Goal: Transaction & Acquisition: Purchase product/service

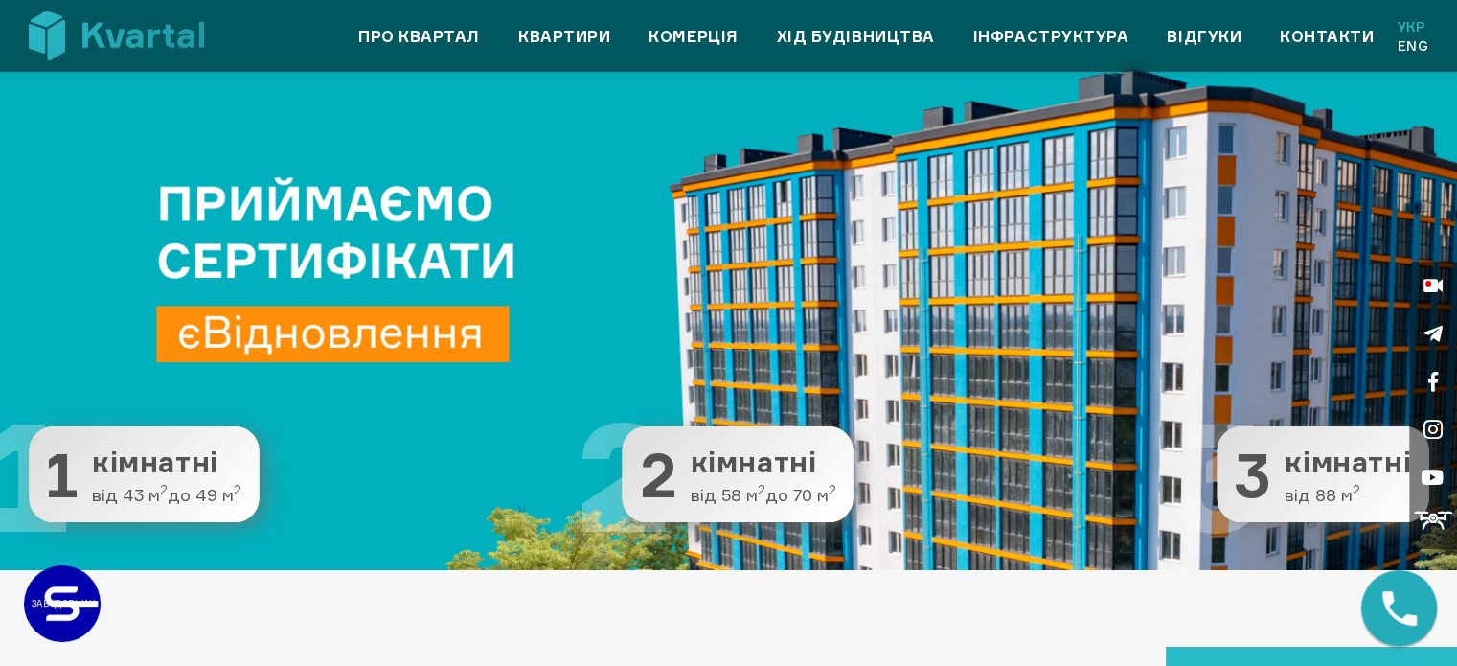
scroll to position [192, 0]
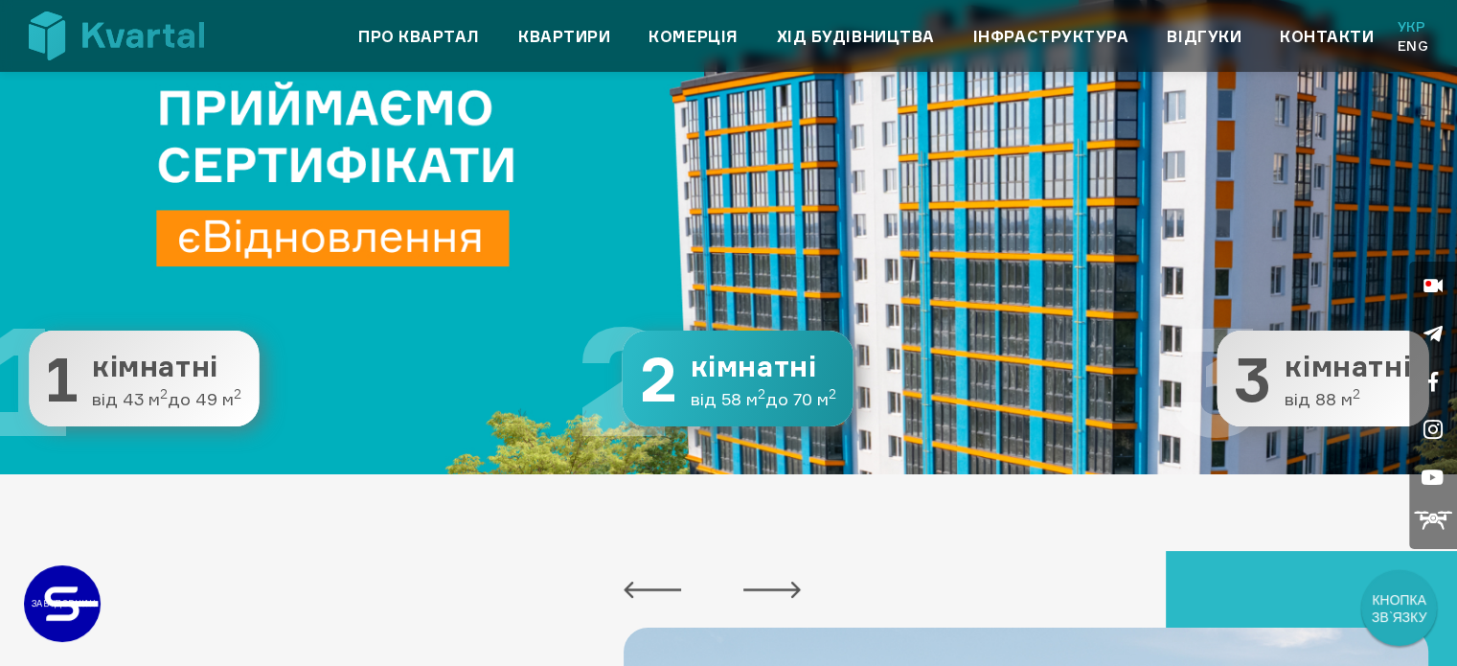
click at [691, 375] on span "кімнатні" at bounding box center [764, 367] width 146 height 32
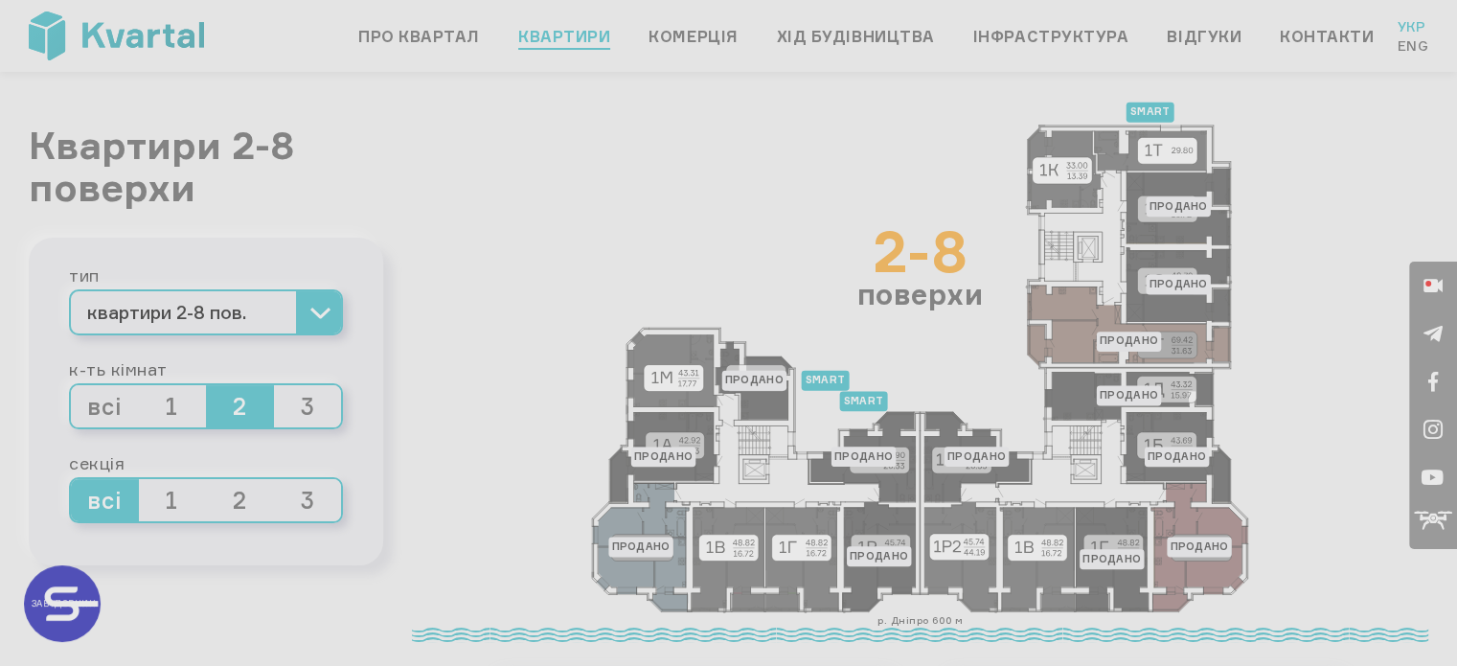
type input "+380"
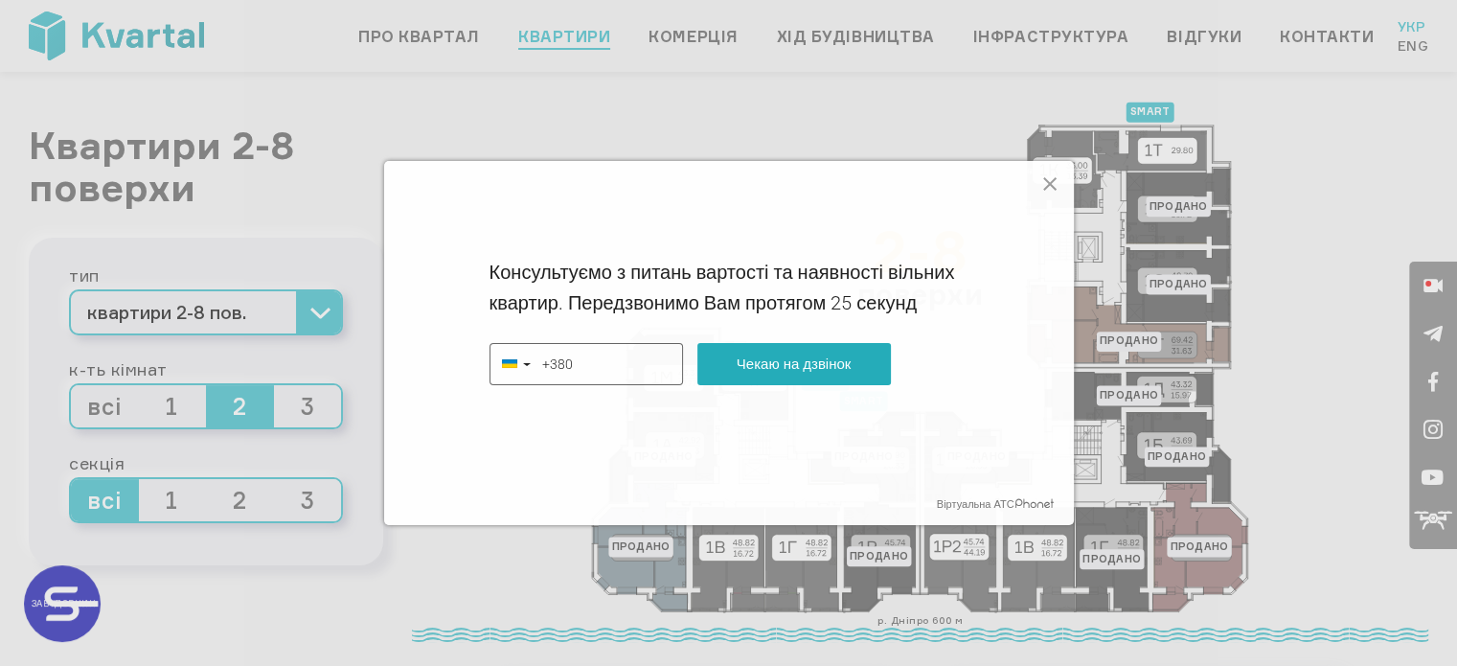
click at [1043, 184] on icon at bounding box center [1049, 183] width 23 height 23
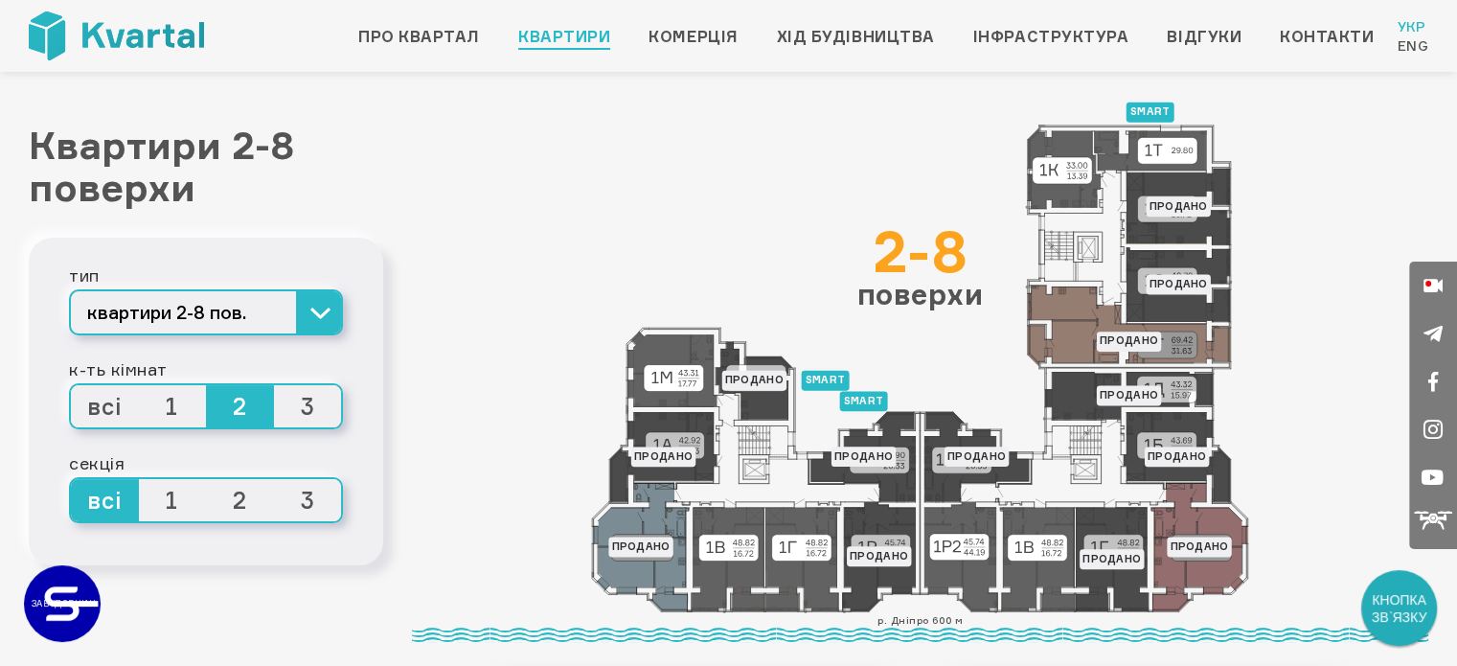
click at [175, 401] on span "1" at bounding box center [173, 406] width 68 height 42
click at [139, 385] on input "1" at bounding box center [139, 385] width 0 height 0
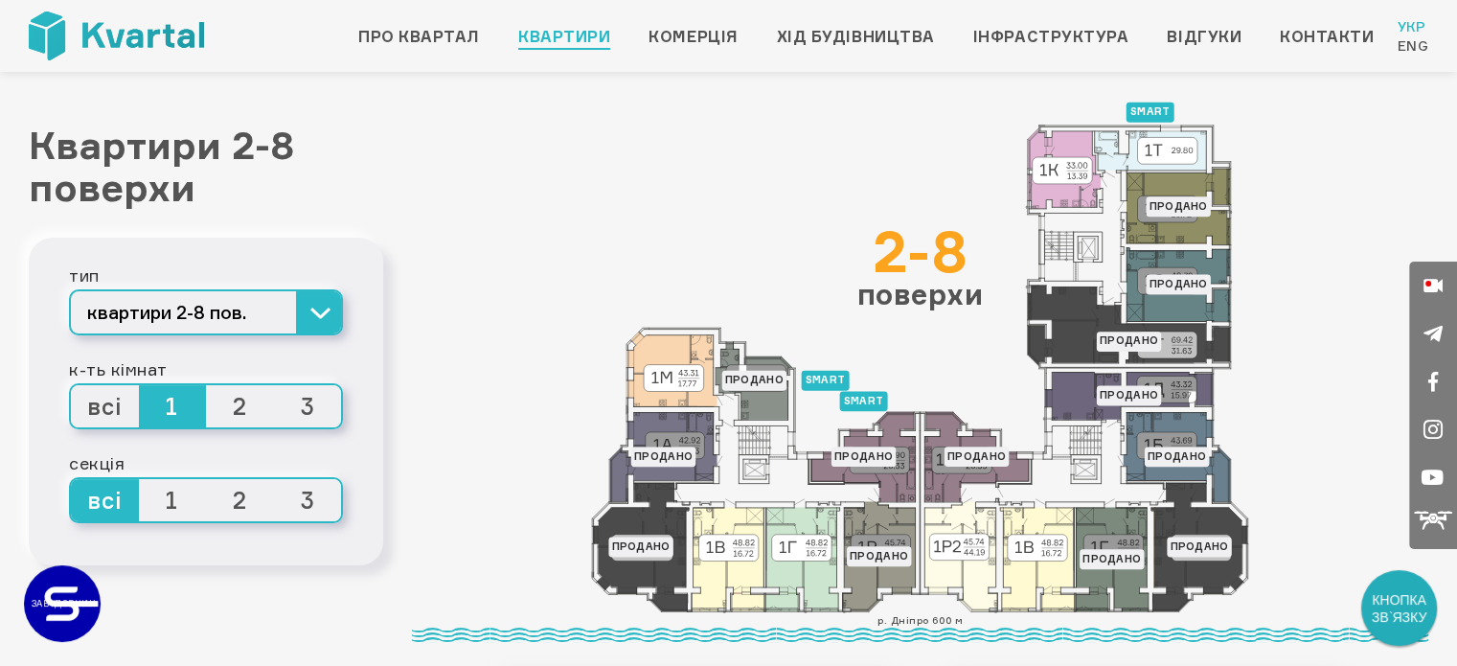
click at [238, 404] on span "2" at bounding box center [240, 406] width 68 height 42
click at [206, 385] on input "2" at bounding box center [206, 385] width 0 height 0
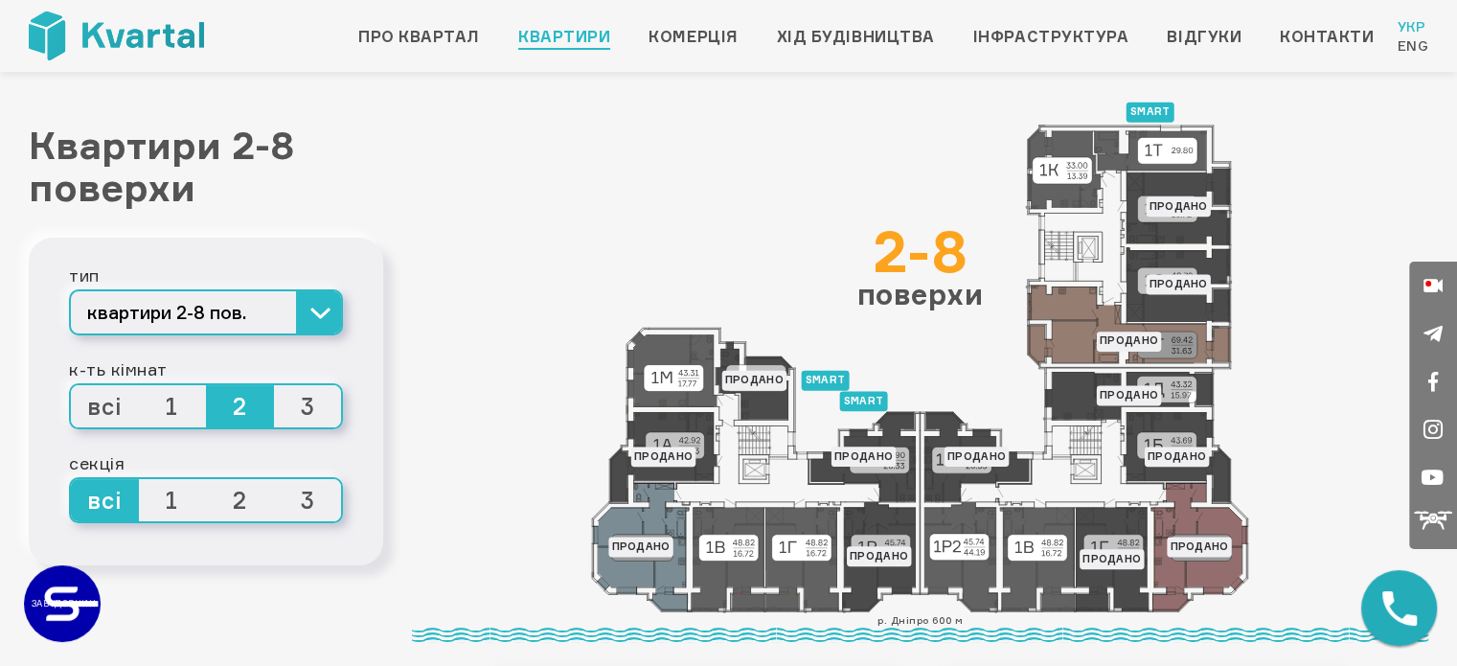
click at [179, 411] on span "1" at bounding box center [173, 406] width 68 height 42
click at [139, 385] on input "1" at bounding box center [139, 385] width 0 height 0
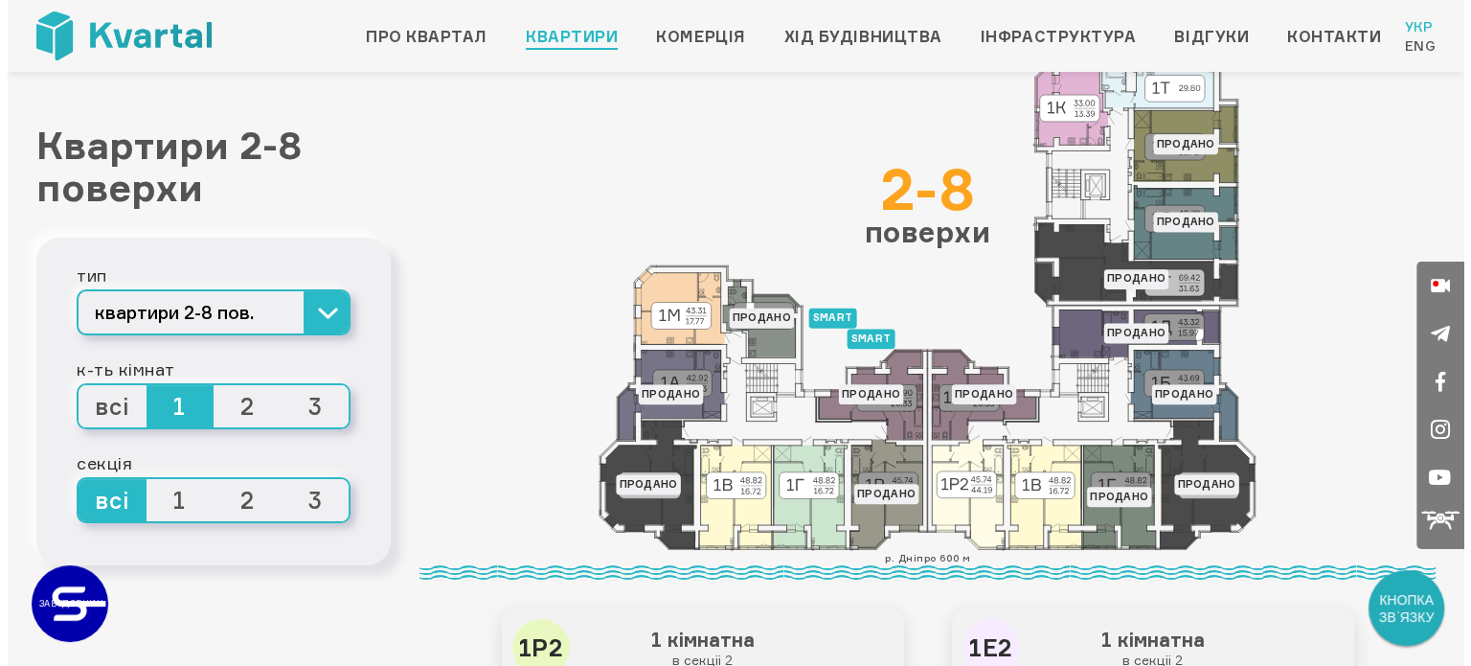
scroll to position [96, 0]
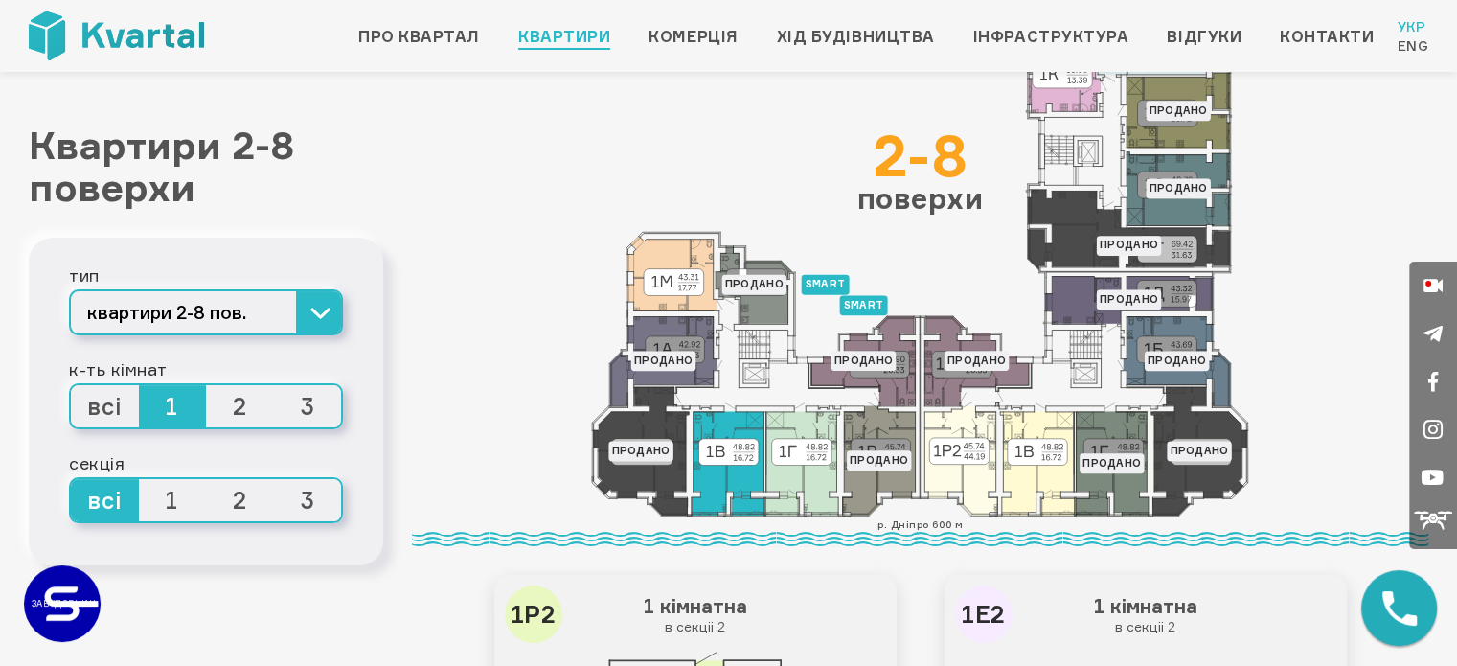
click at [732, 434] on icon at bounding box center [727, 464] width 73 height 104
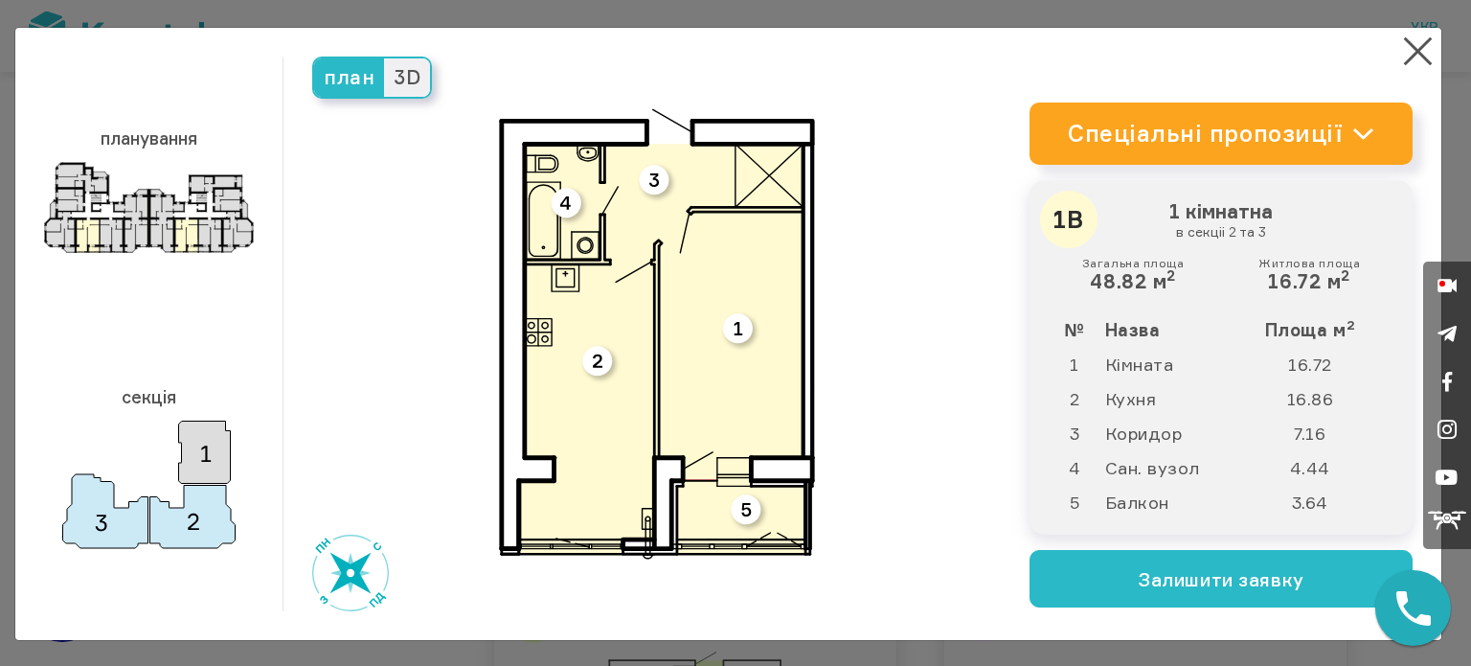
scroll to position [1, 0]
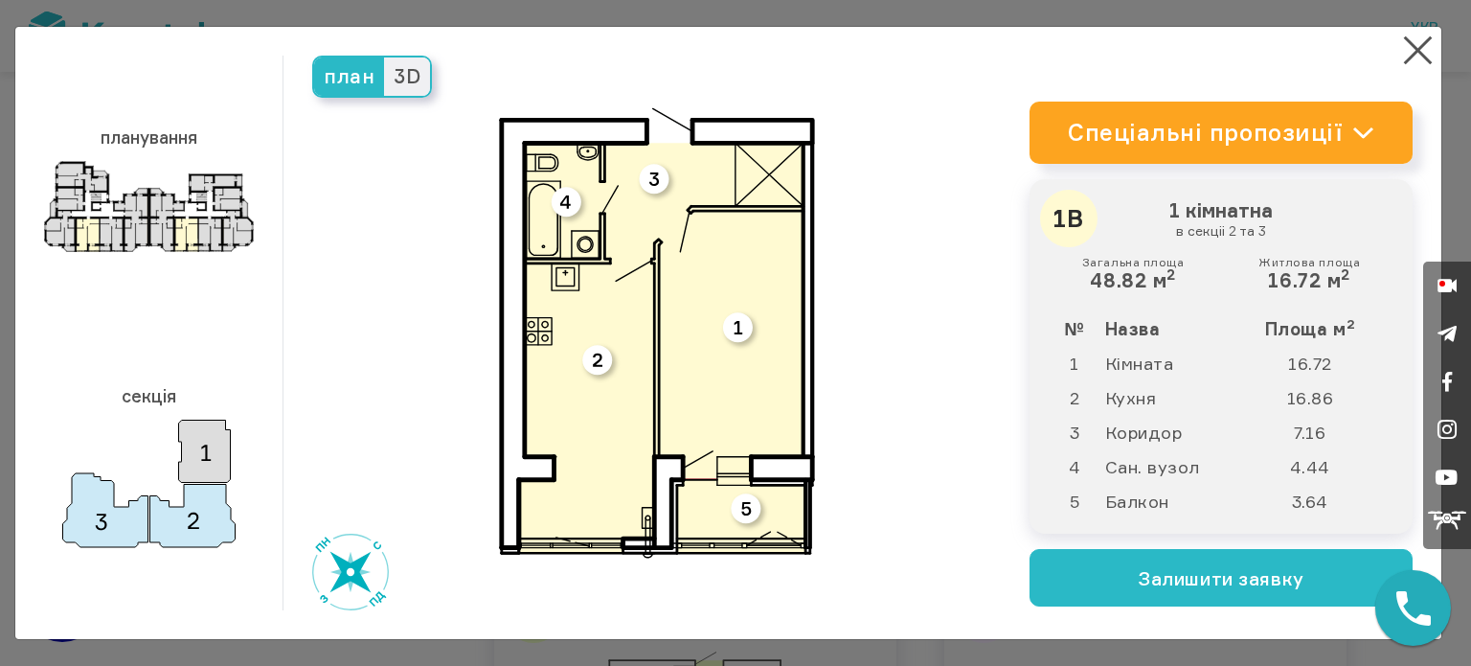
click at [421, 80] on span "3D" at bounding box center [407, 76] width 46 height 38
click at [384, 57] on input "3D" at bounding box center [384, 57] width 0 height 0
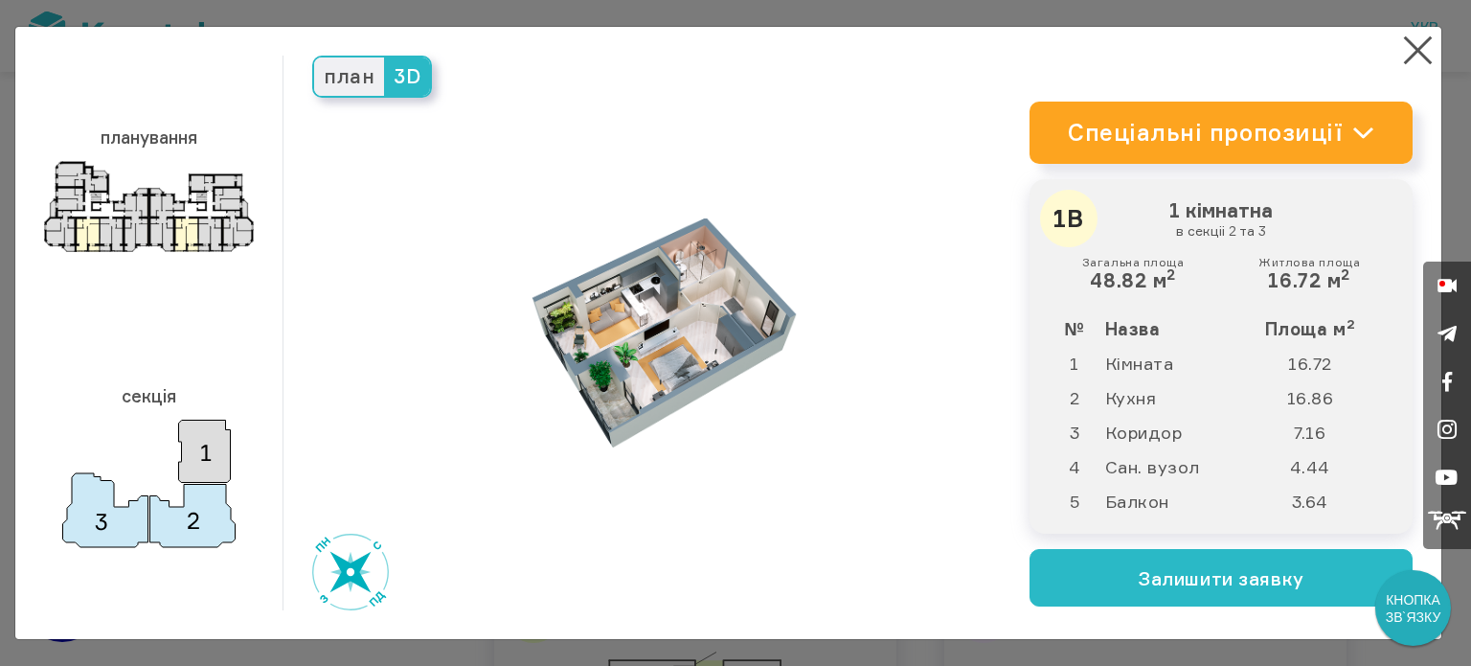
drag, startPoint x: 360, startPoint y: 576, endPoint x: 379, endPoint y: 555, distance: 27.8
click at [379, 555] on div "план 3D" at bounding box center [656, 333] width 746 height 555
drag, startPoint x: 372, startPoint y: 552, endPoint x: 306, endPoint y: 527, distance: 69.7
click at [306, 527] on div "план 3D" at bounding box center [656, 333] width 746 height 555
click at [1402, 49] on button "×" at bounding box center [1417, 50] width 37 height 37
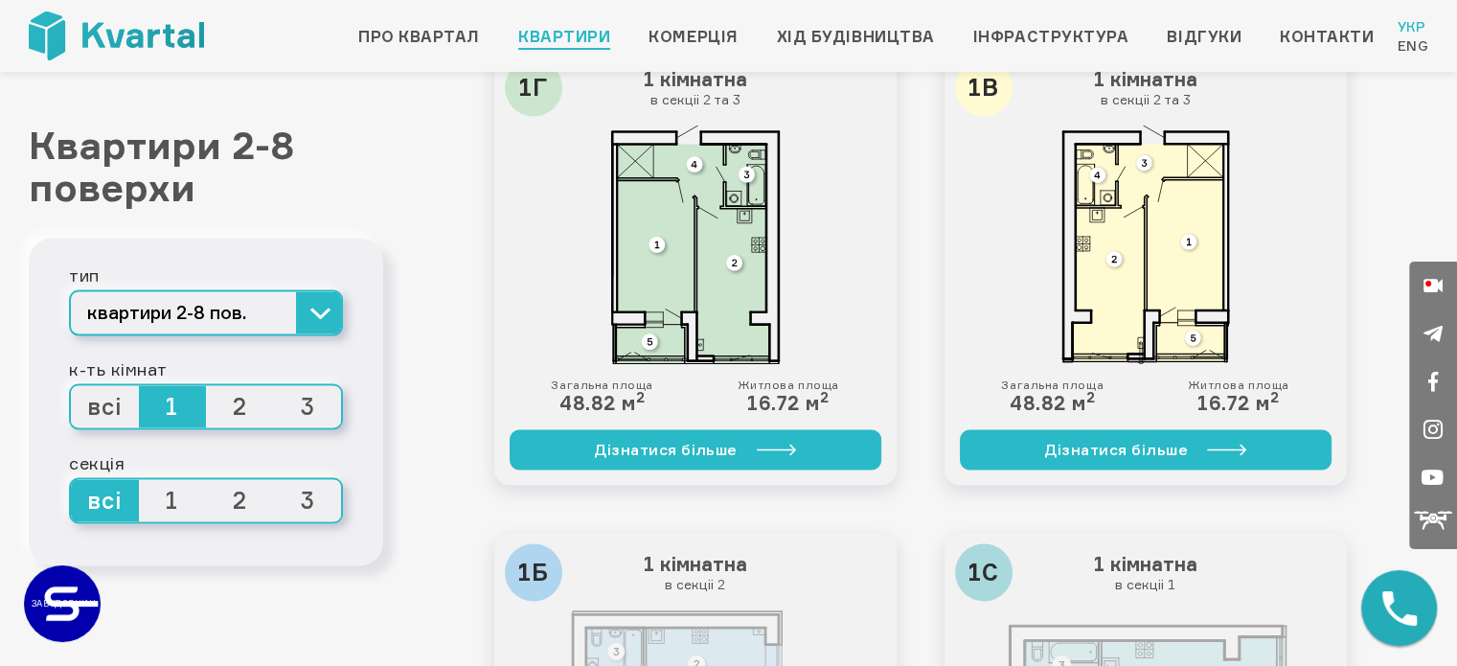
scroll to position [2969, 0]
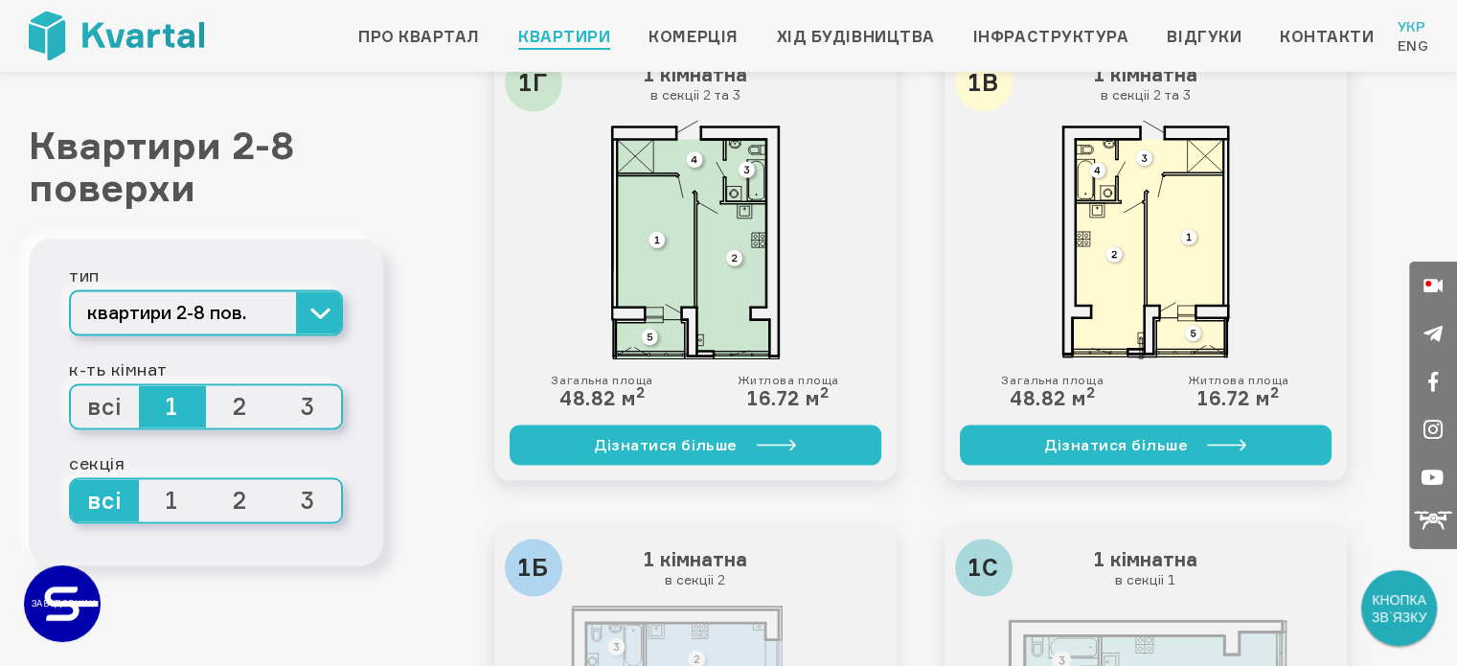
click at [315, 409] on span "3" at bounding box center [308, 406] width 68 height 42
click at [274, 385] on input "3" at bounding box center [274, 385] width 0 height 0
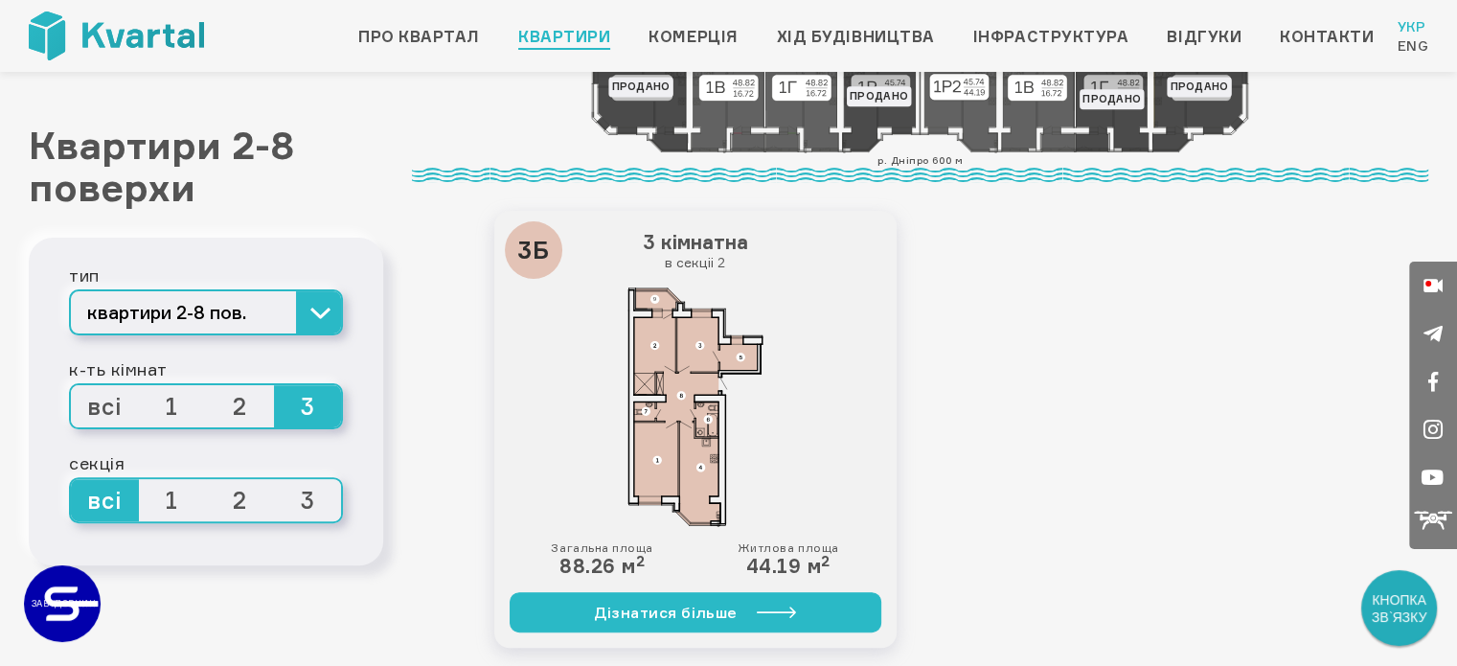
scroll to position [479, 0]
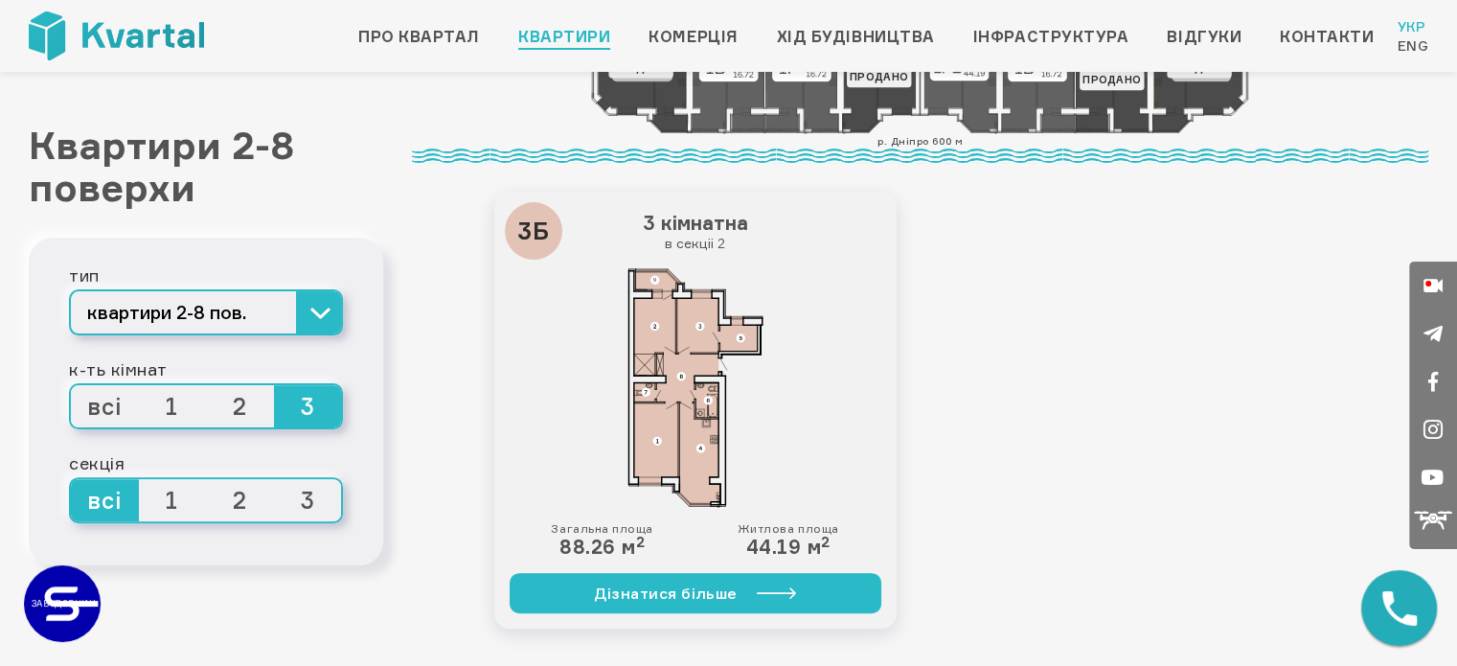
click at [241, 406] on span "2" at bounding box center [240, 406] width 68 height 42
click at [206, 385] on input "2" at bounding box center [206, 385] width 0 height 0
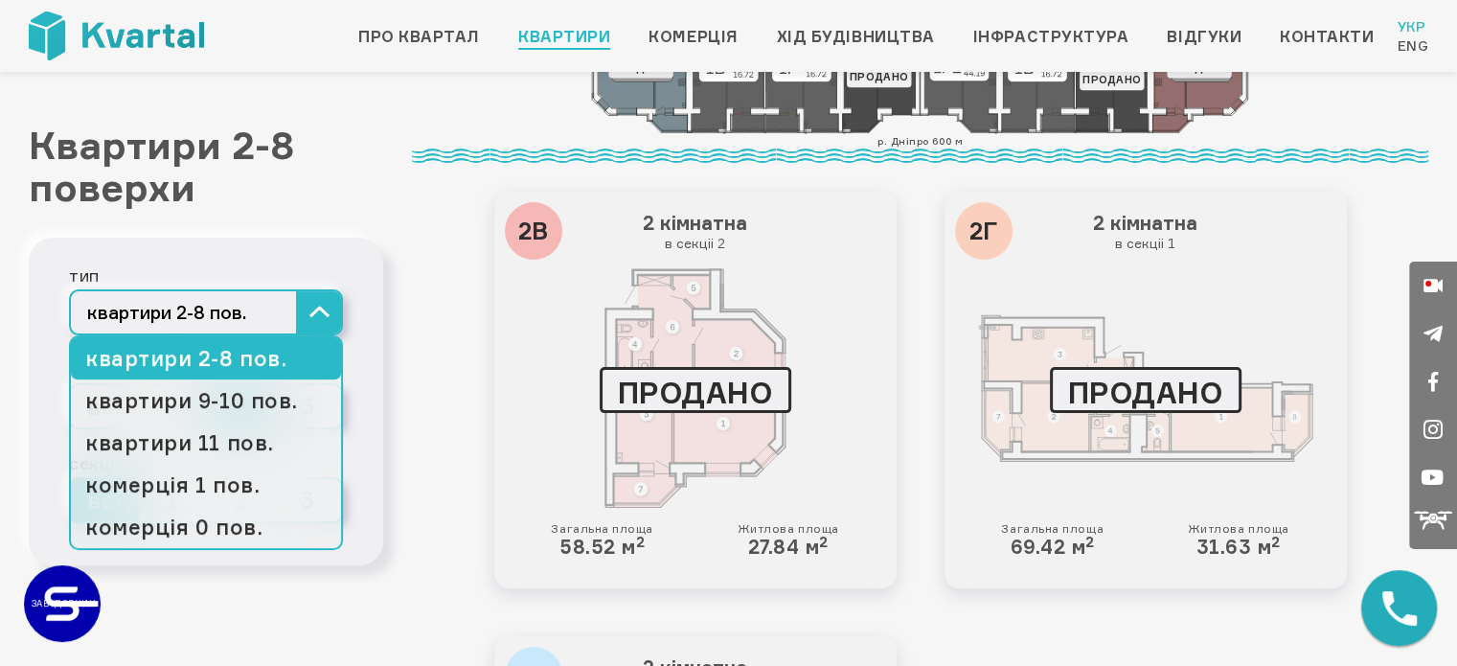
click at [326, 317] on button "квартири 2-8 пов." at bounding box center [206, 312] width 274 height 46
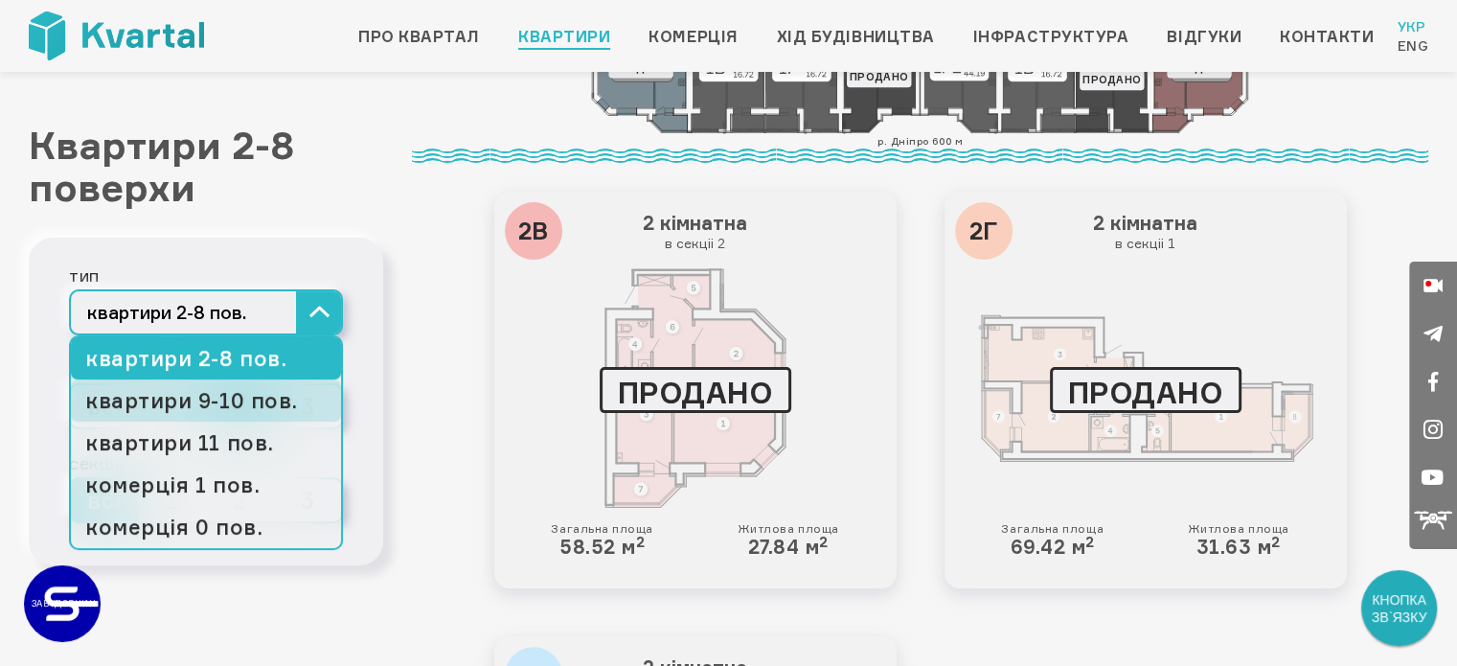
click at [230, 397] on link "квартири 9-10 пов." at bounding box center [206, 400] width 270 height 42
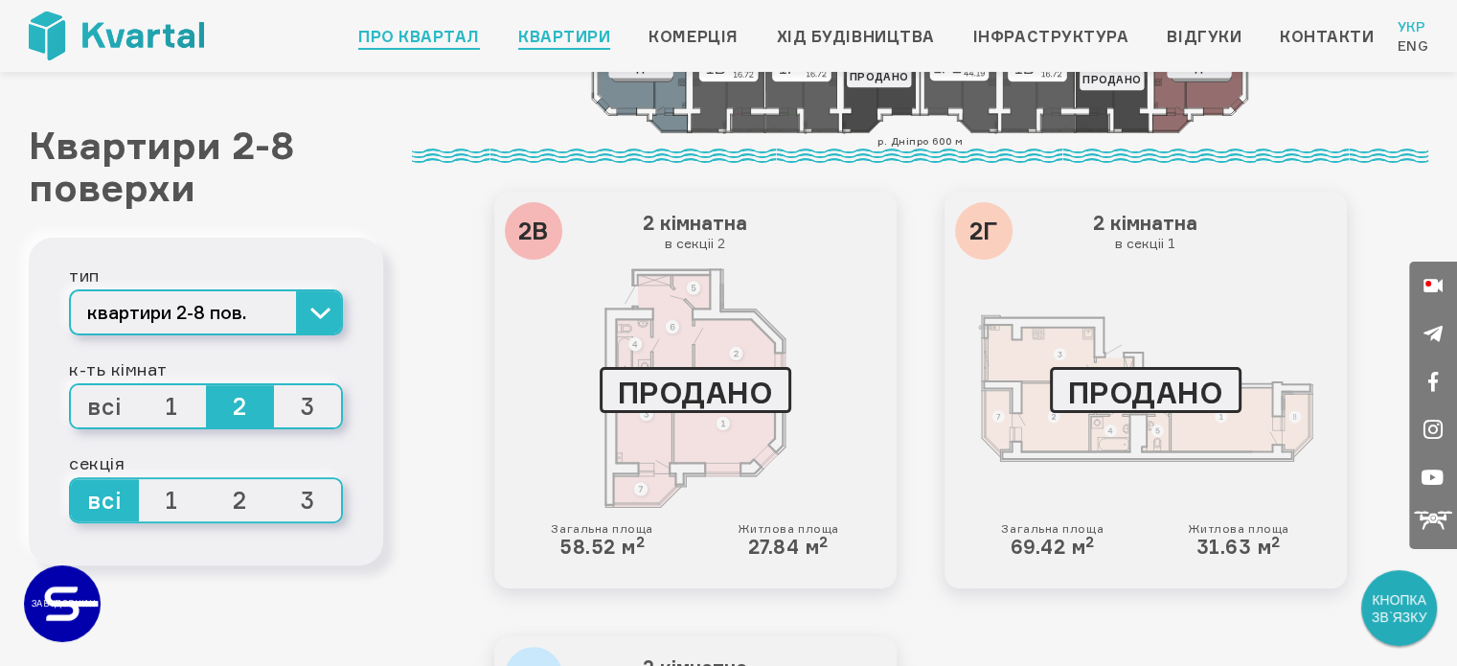
click at [436, 43] on link "Про квартал" at bounding box center [419, 36] width 122 height 23
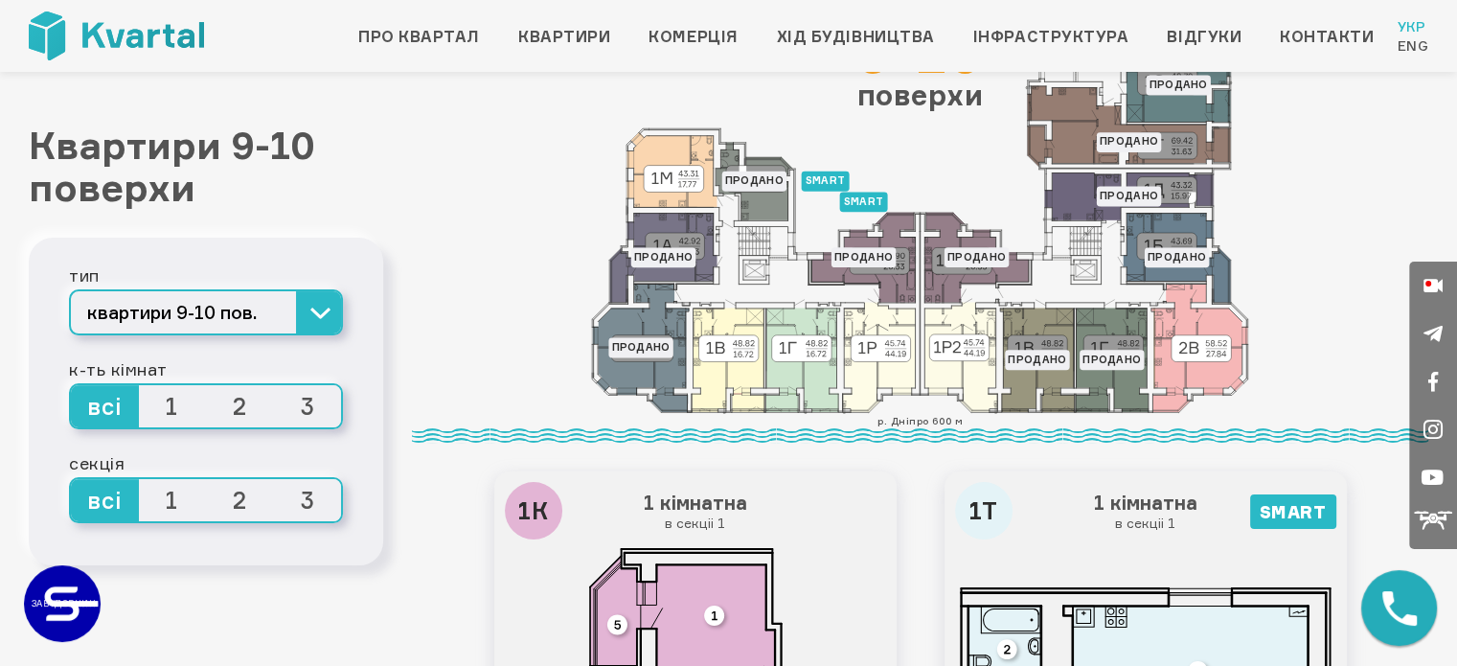
scroll to position [287, 0]
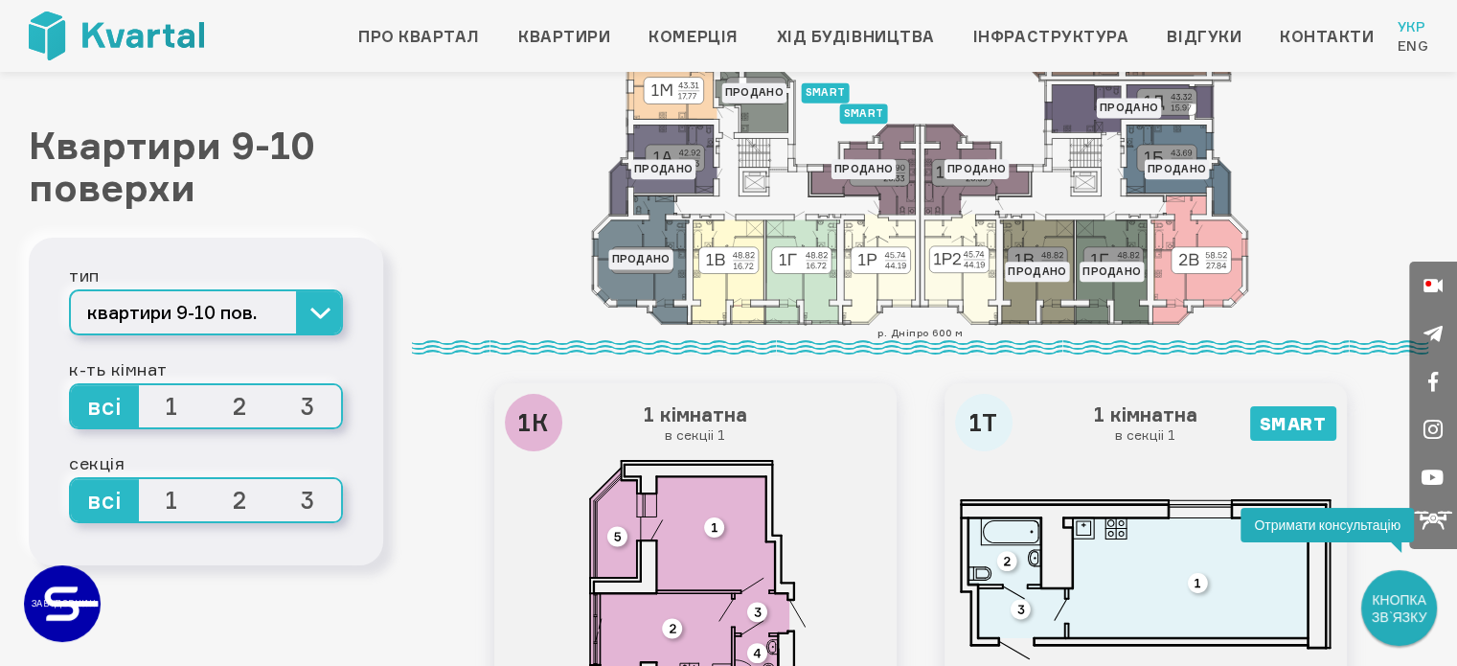
click at [232, 408] on span "2" at bounding box center [240, 406] width 68 height 42
click at [206, 385] on input "2" at bounding box center [206, 385] width 0 height 0
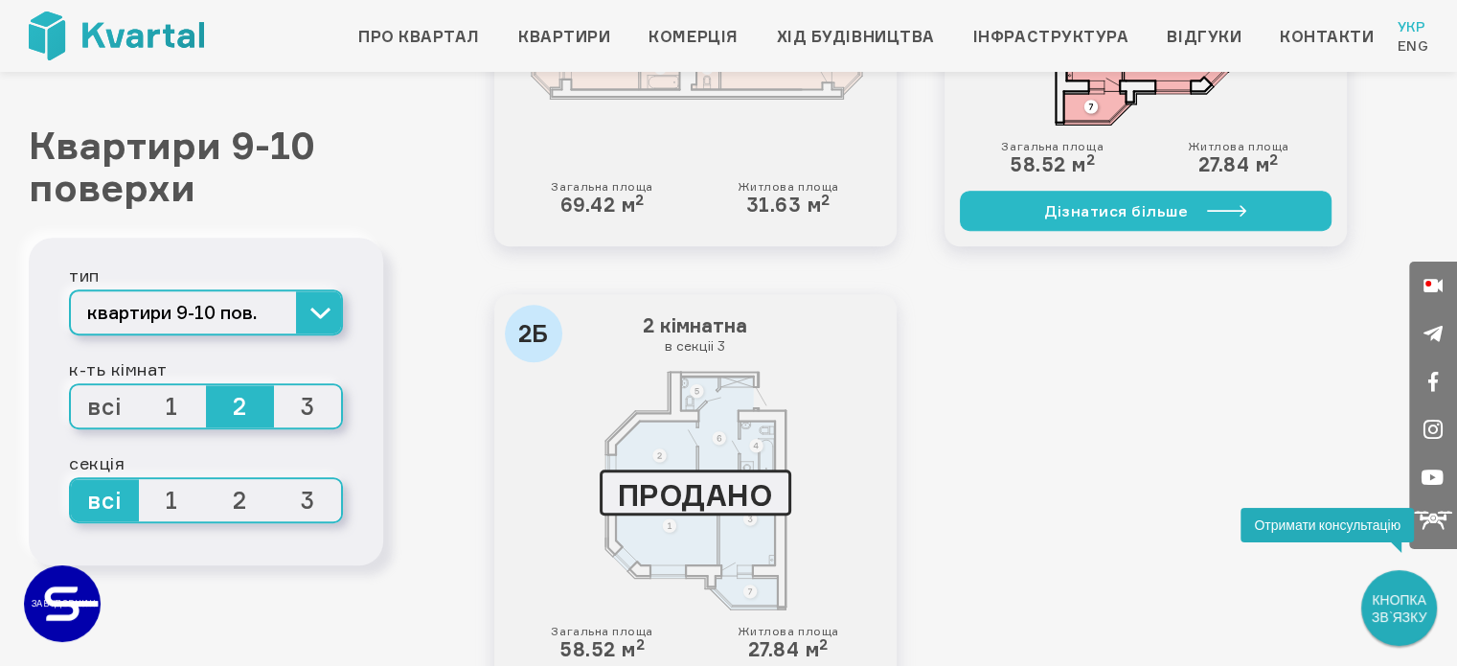
scroll to position [670, 0]
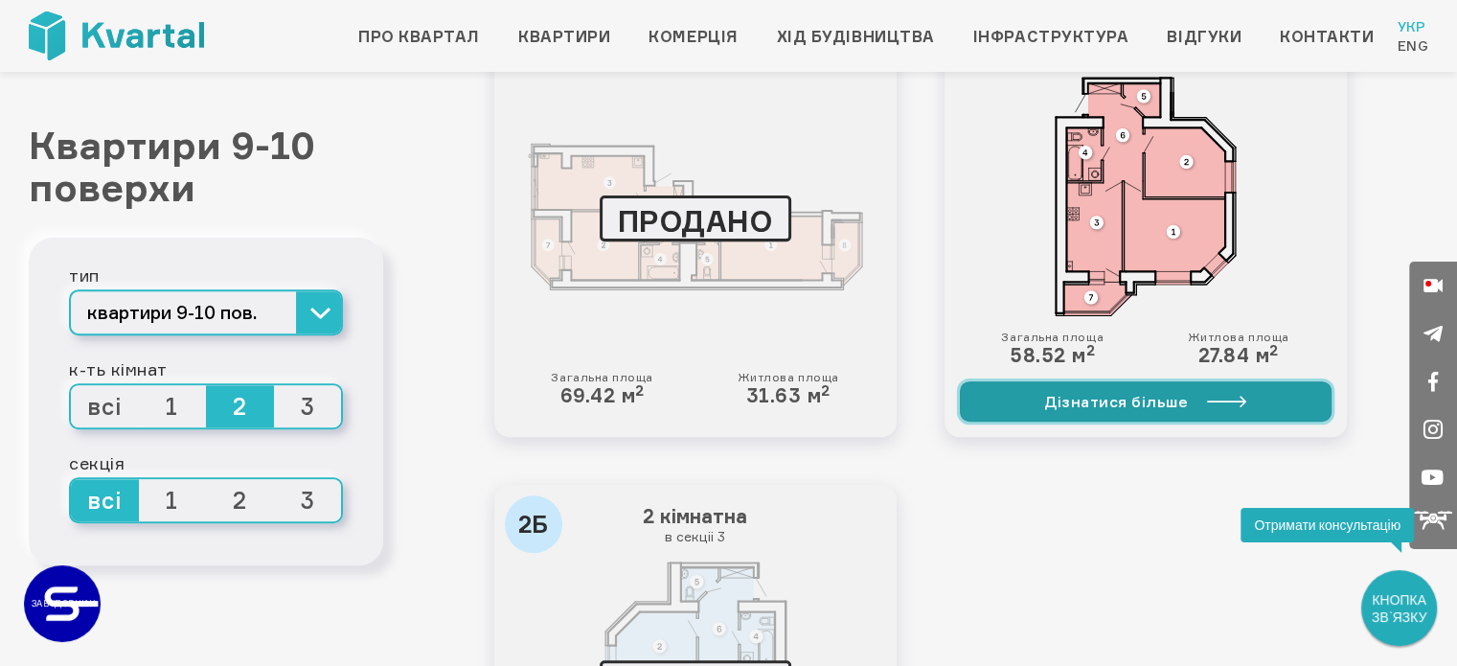
click at [1164, 395] on link "Дізнатися більше" at bounding box center [1146, 401] width 372 height 40
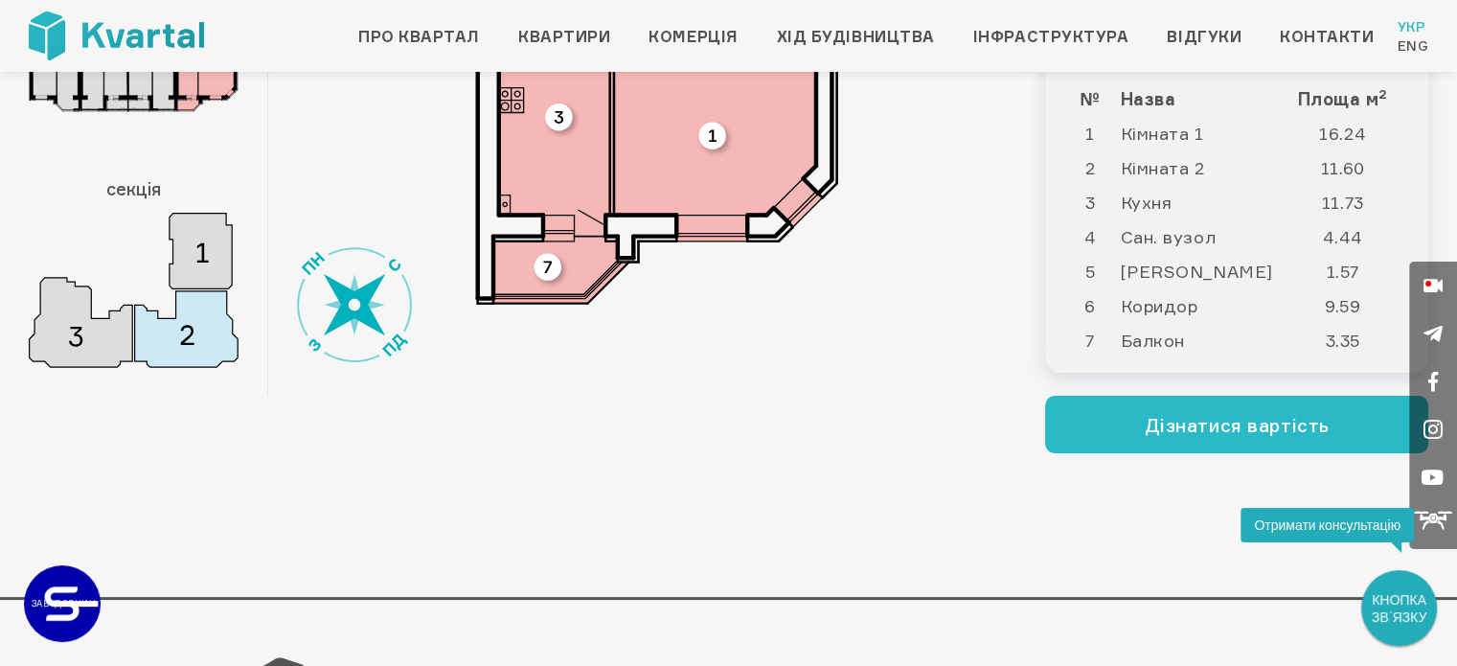
scroll to position [287, 0]
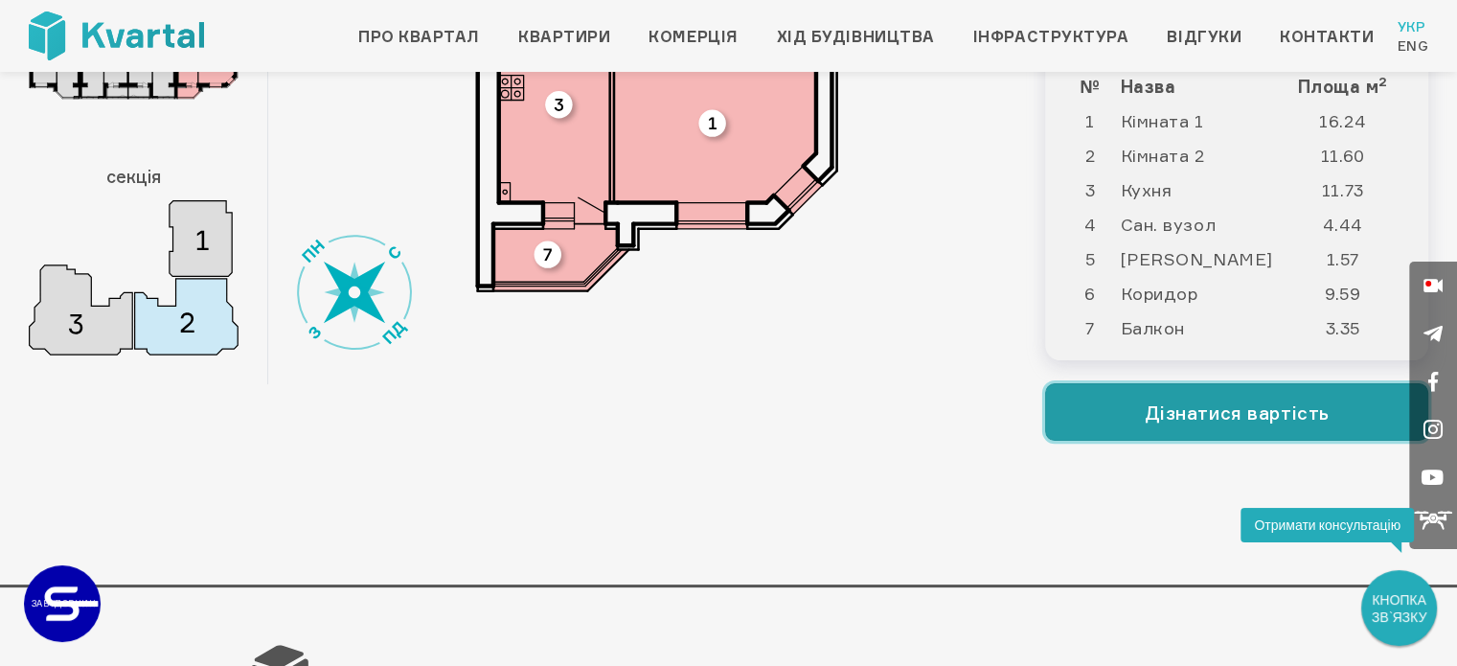
click at [1232, 417] on button "Дізнатися вартість" at bounding box center [1236, 411] width 383 height 57
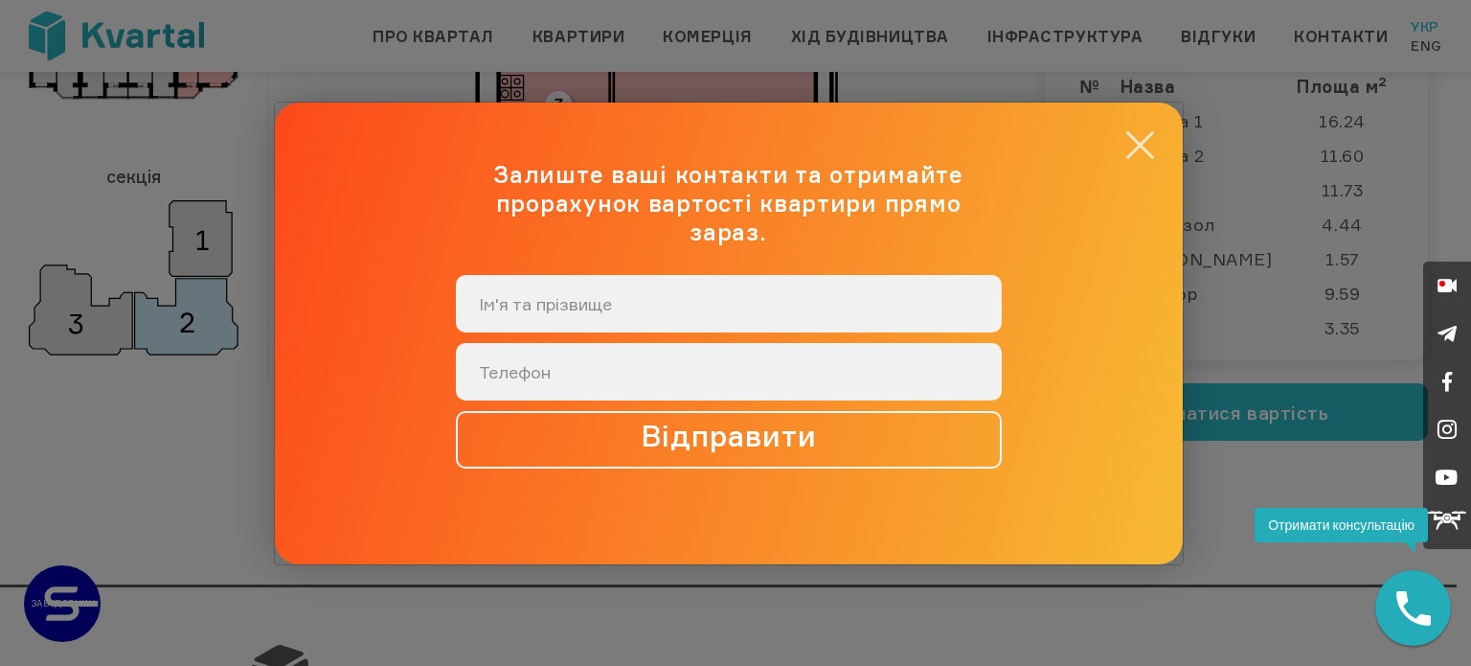
click at [1130, 160] on button "×" at bounding box center [1139, 144] width 37 height 37
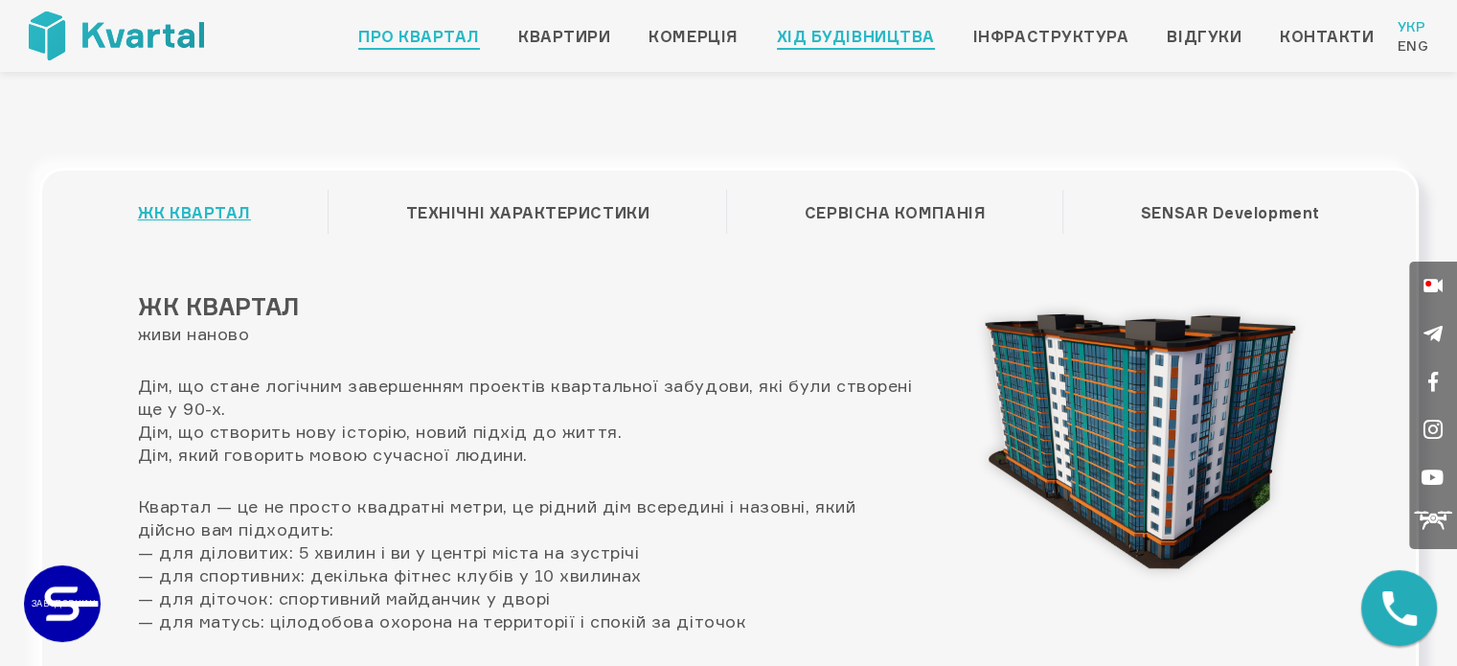
click at [906, 40] on link "Хід будівництва" at bounding box center [856, 36] width 158 height 23
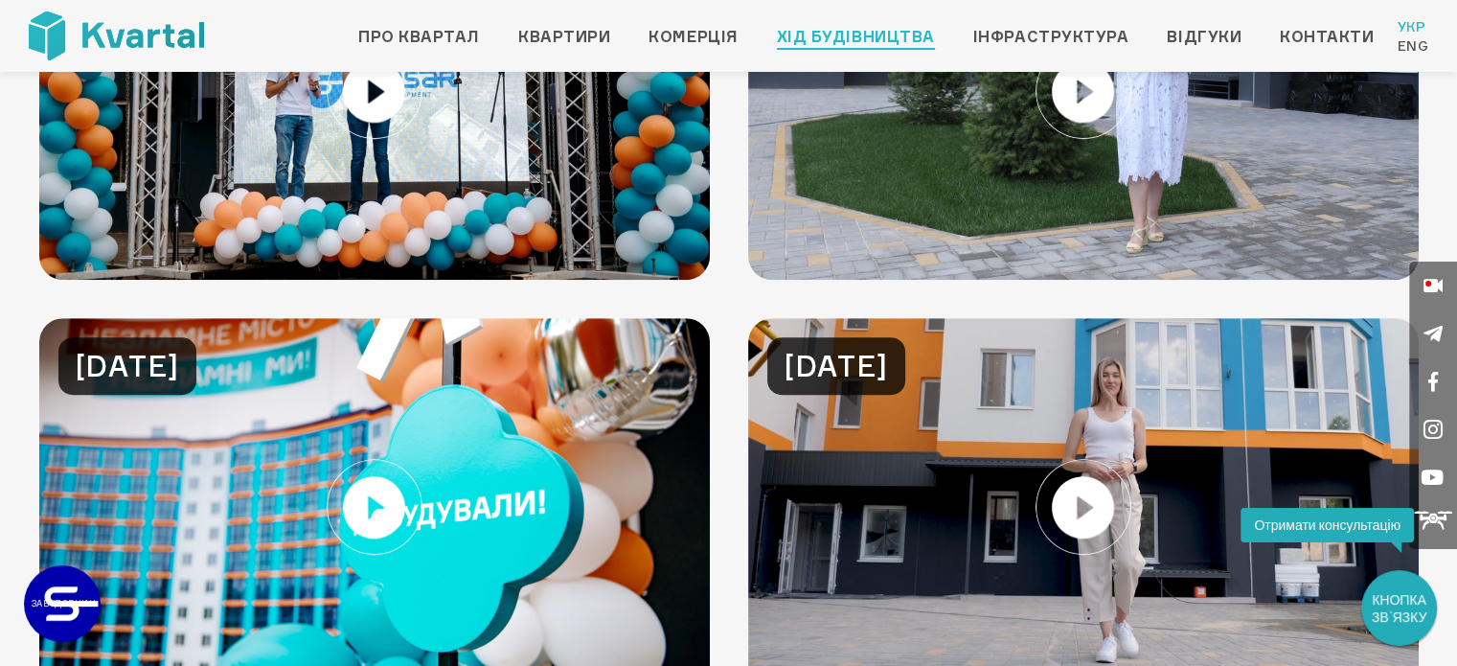
scroll to position [1157, 0]
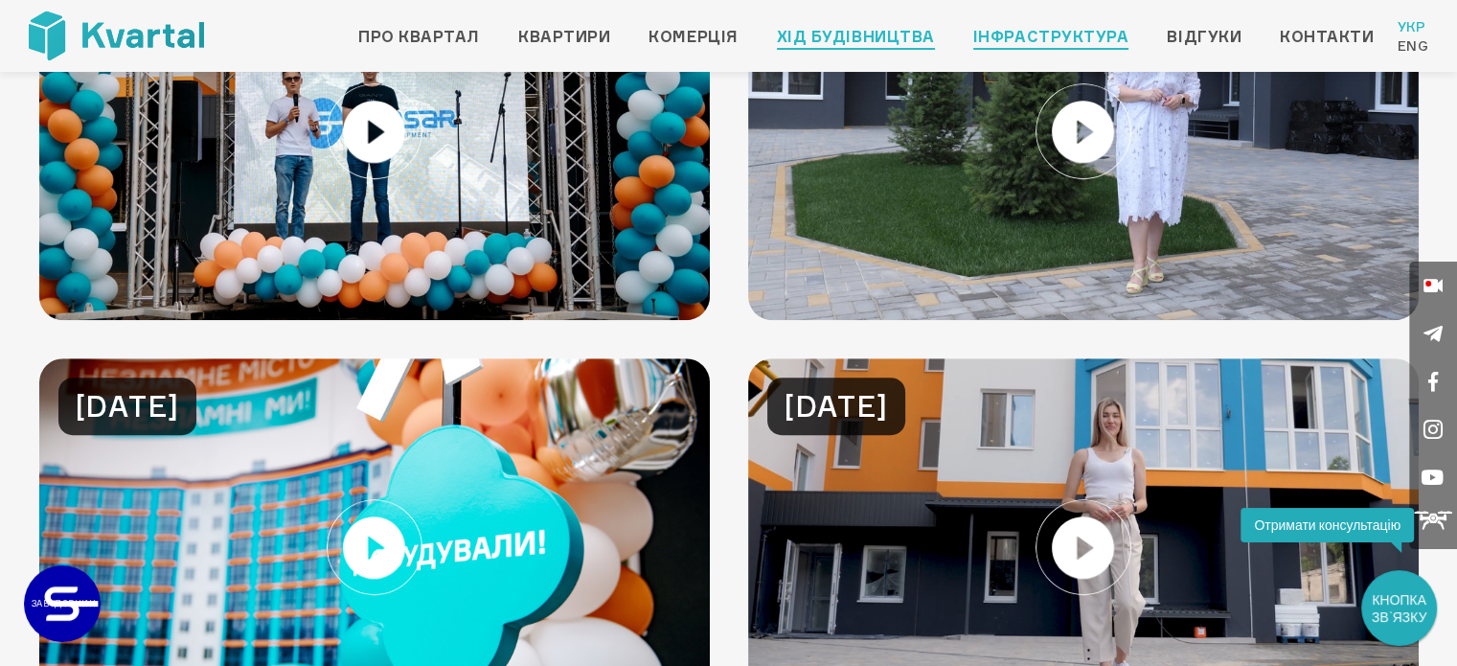
click at [1065, 41] on link "Інфраструктура" at bounding box center [1051, 36] width 156 height 23
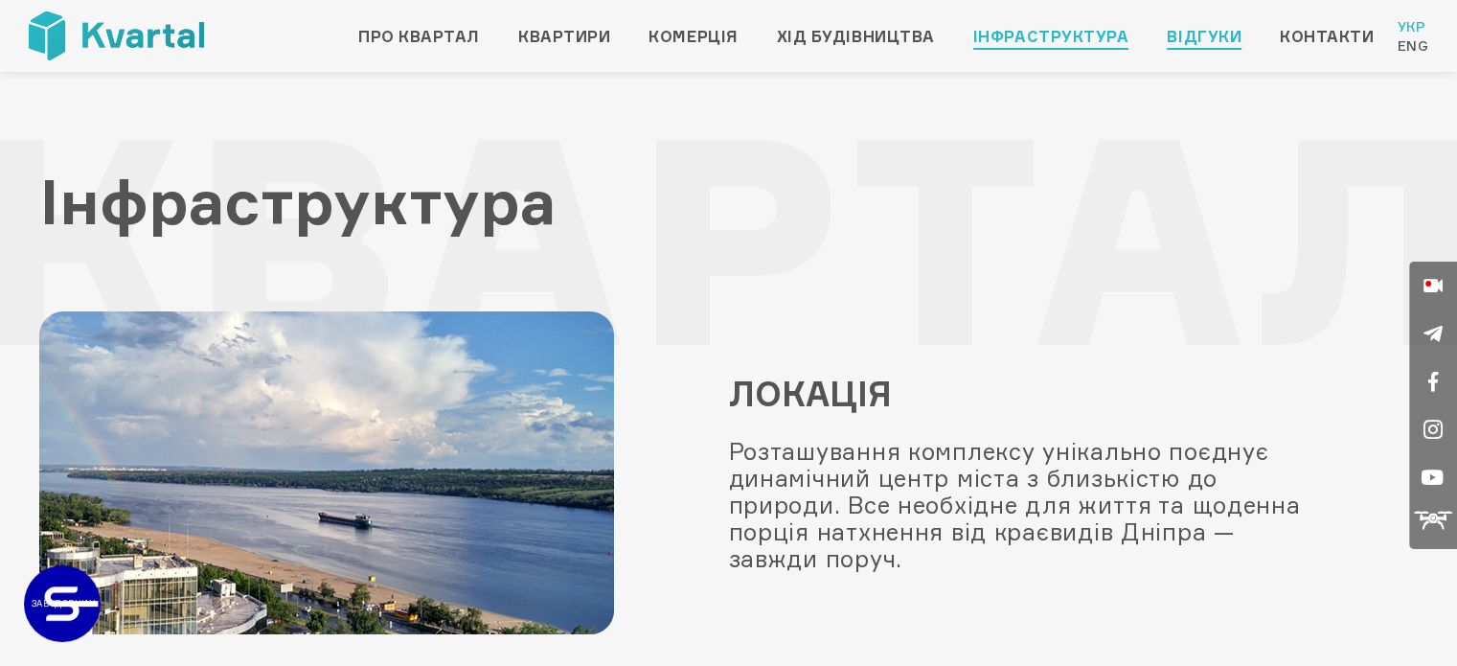
click at [1205, 43] on link "Відгуки" at bounding box center [1203, 36] width 75 height 23
